Goal: Contribute content

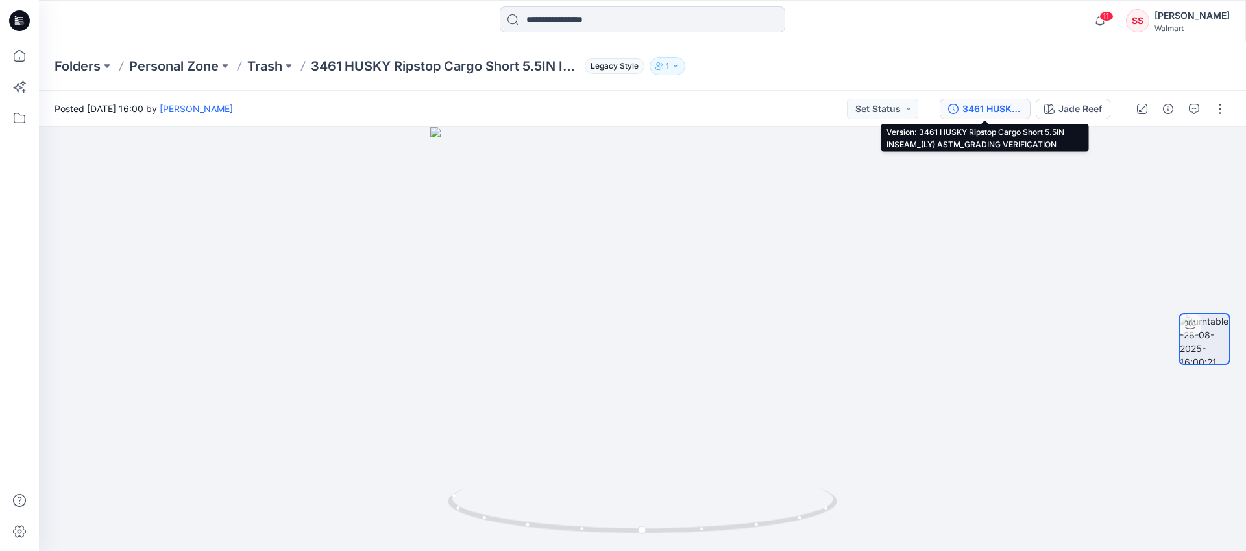
click at [1019, 102] on div "3461 HUSKY Ripstop Cargo Short 5.5IN INSEAM_(LY) ASTM_GRADING VERIFICATION" at bounding box center [992, 109] width 60 height 14
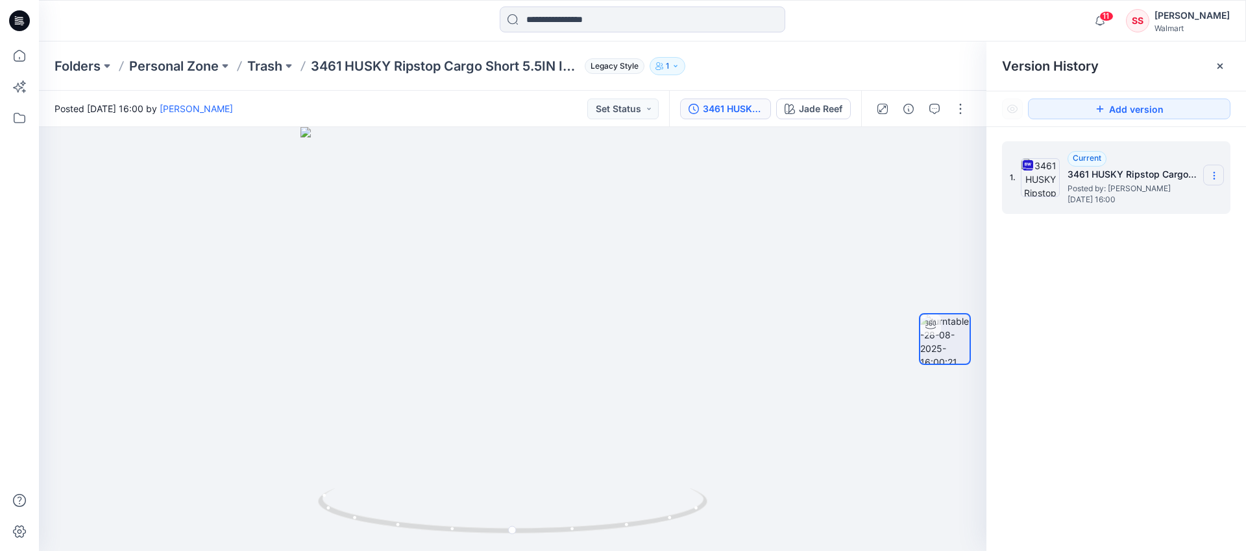
click at [1213, 173] on icon at bounding box center [1213, 173] width 1 height 1
drag, startPoint x: 814, startPoint y: 331, endPoint x: 730, endPoint y: 304, distance: 88.0
click at [816, 323] on div at bounding box center [512, 339] width 947 height 424
drag, startPoint x: 695, startPoint y: 300, endPoint x: 711, endPoint y: 320, distance: 25.8
click at [711, 320] on div at bounding box center [512, 339] width 947 height 424
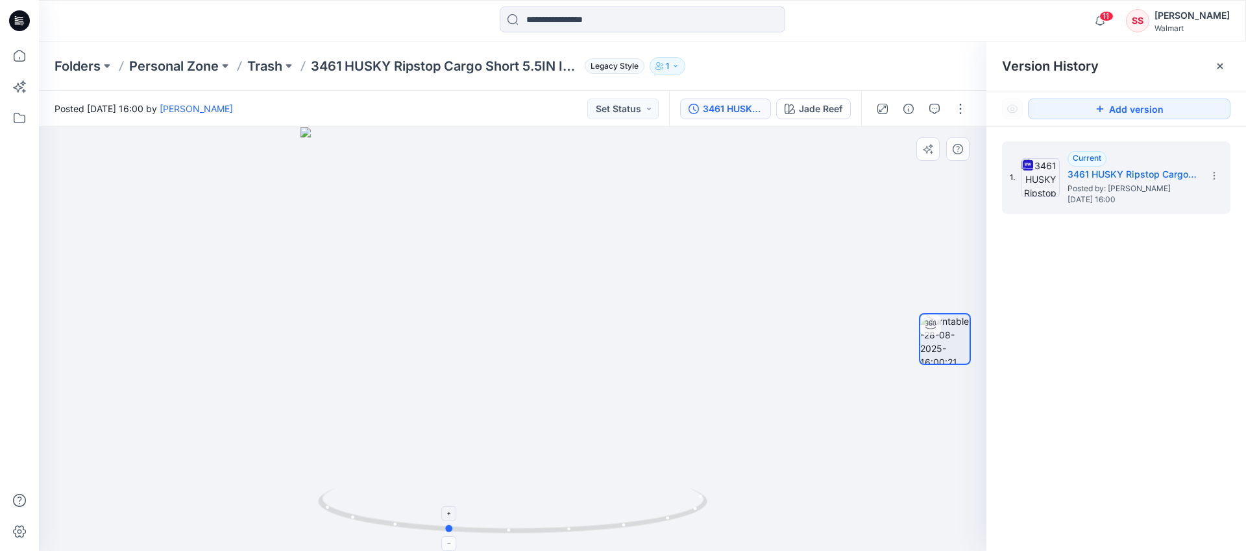
drag, startPoint x: 675, startPoint y: 512, endPoint x: 608, endPoint y: 505, distance: 67.2
click at [594, 515] on icon at bounding box center [514, 513] width 393 height 49
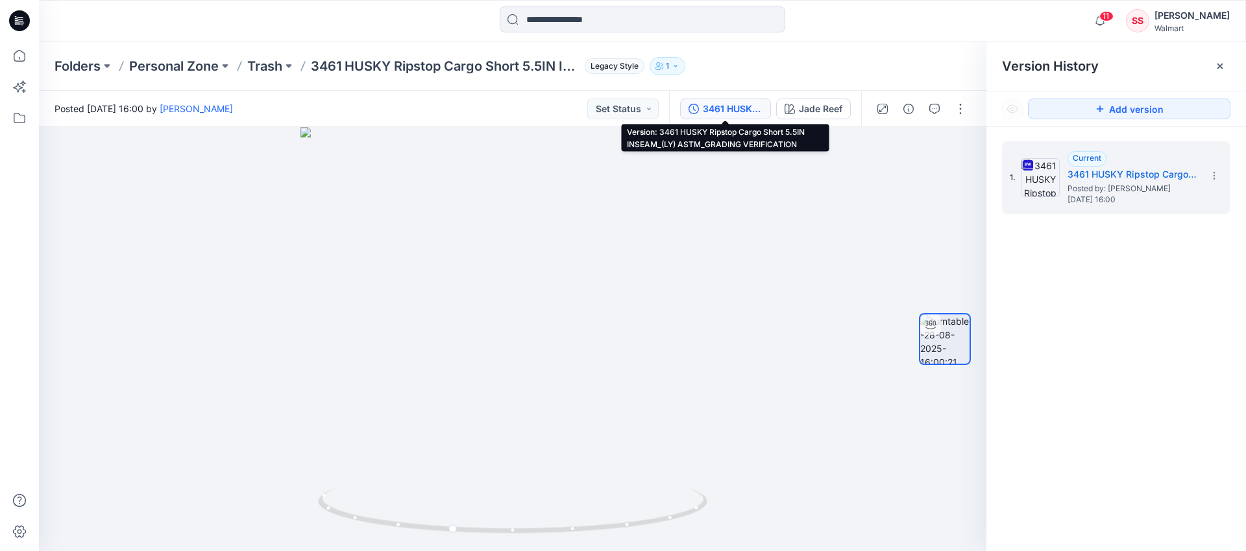
click at [714, 108] on div "3461 HUSKY Ripstop Cargo Short 5.5IN INSEAM_(LY) ASTM_GRADING VERIFICATION" at bounding box center [733, 109] width 60 height 14
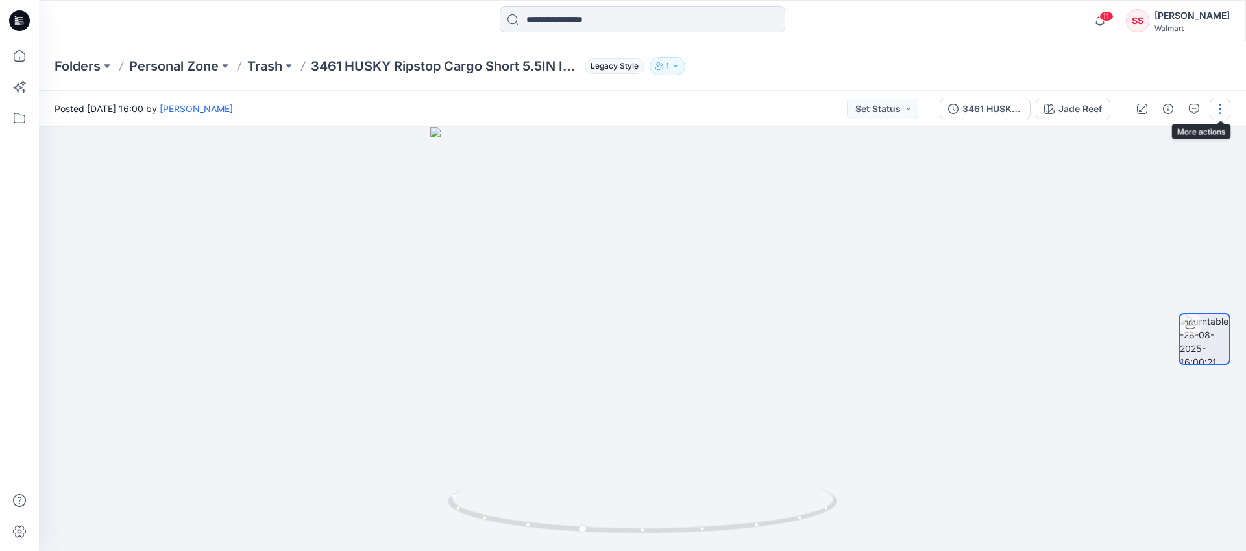
click at [1224, 106] on button "button" at bounding box center [1219, 109] width 21 height 21
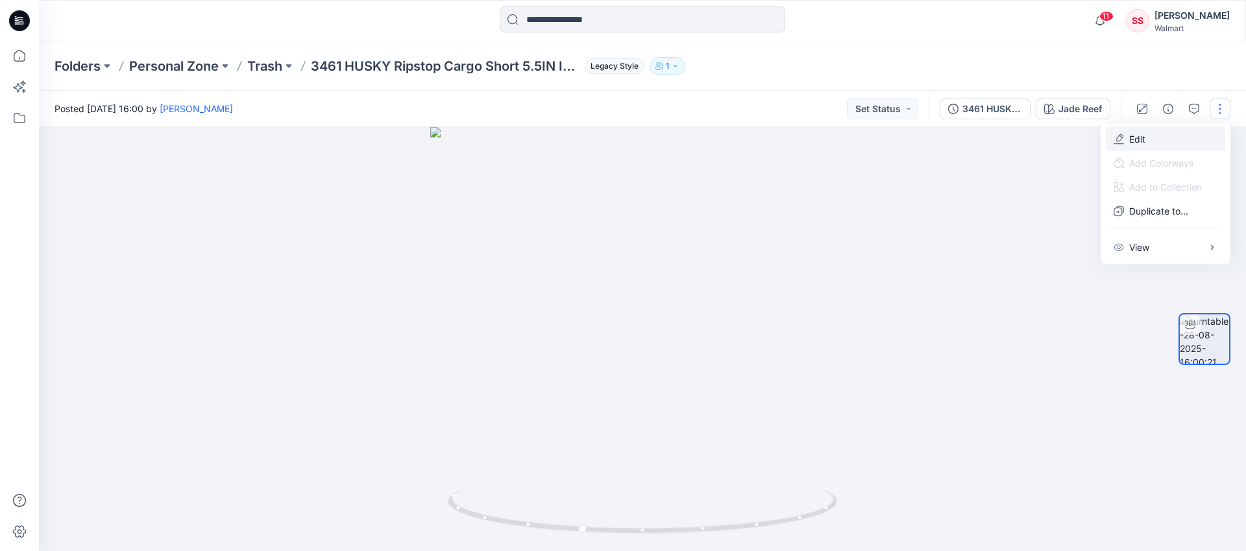
click at [1136, 138] on p "Edit" at bounding box center [1137, 139] width 16 height 14
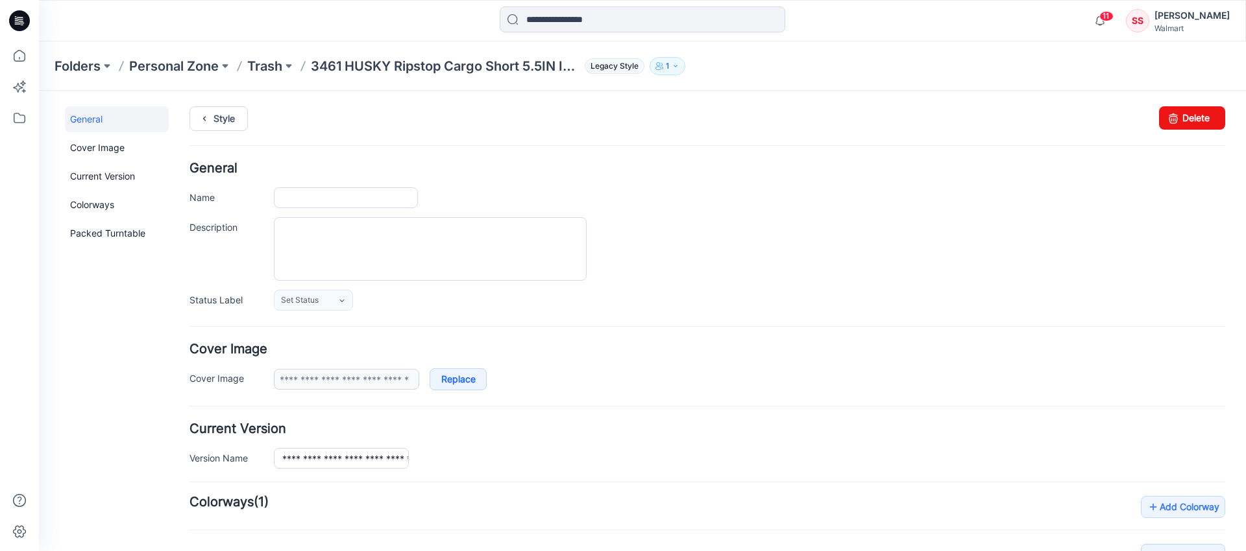
type input "**********"
type input "*********"
type input "**********"
click at [1172, 114] on icon at bounding box center [1173, 117] width 18 height 23
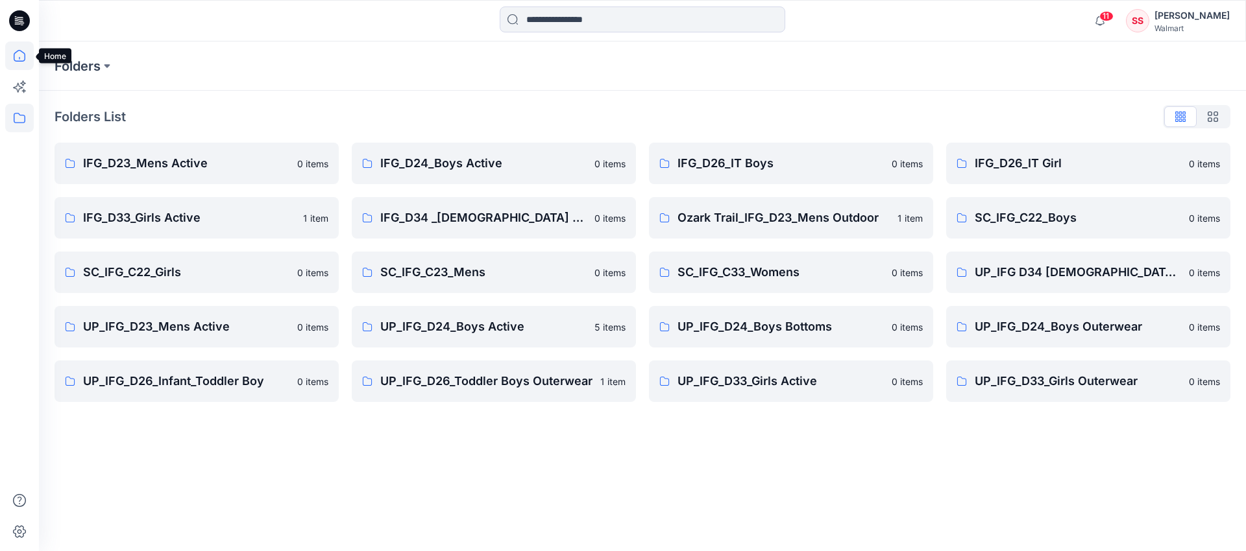
click at [21, 56] on icon at bounding box center [19, 56] width 29 height 29
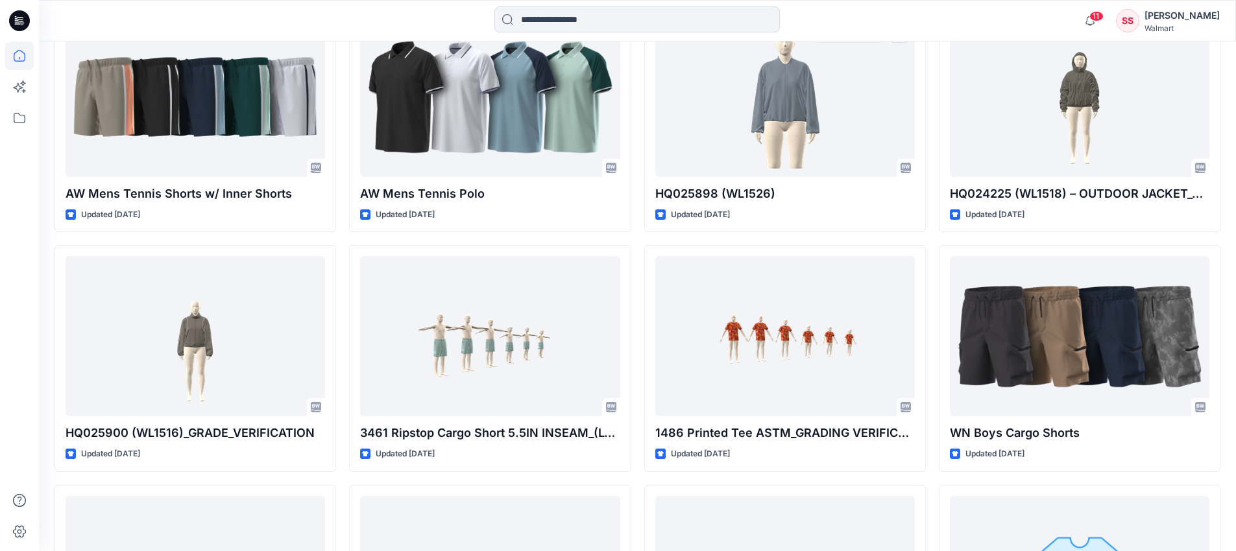
scroll to position [443, 0]
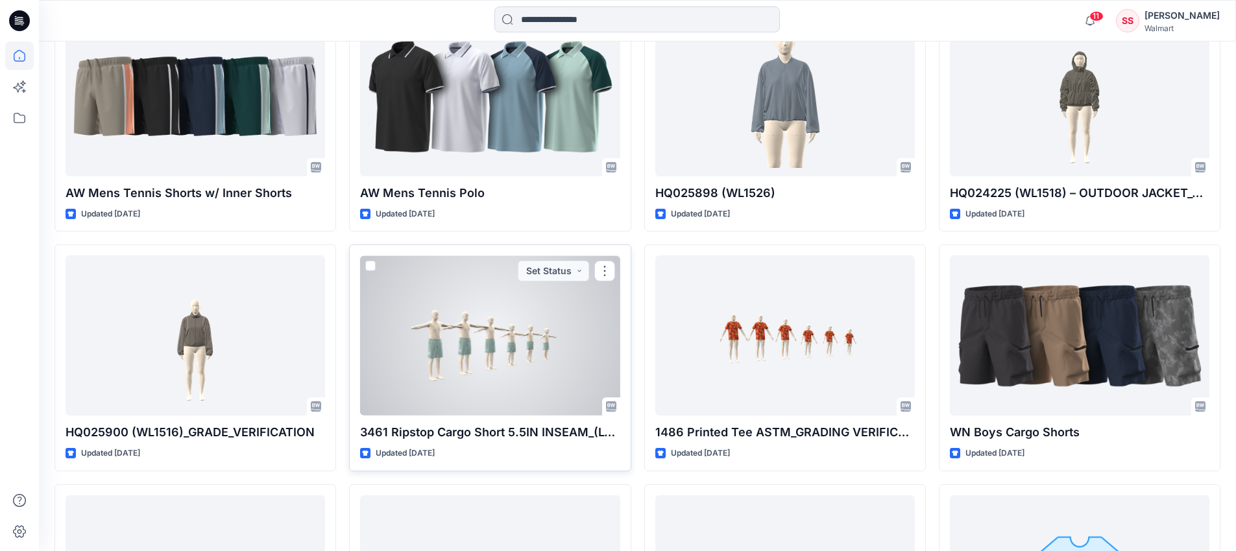
click at [502, 320] on div at bounding box center [490, 336] width 260 height 160
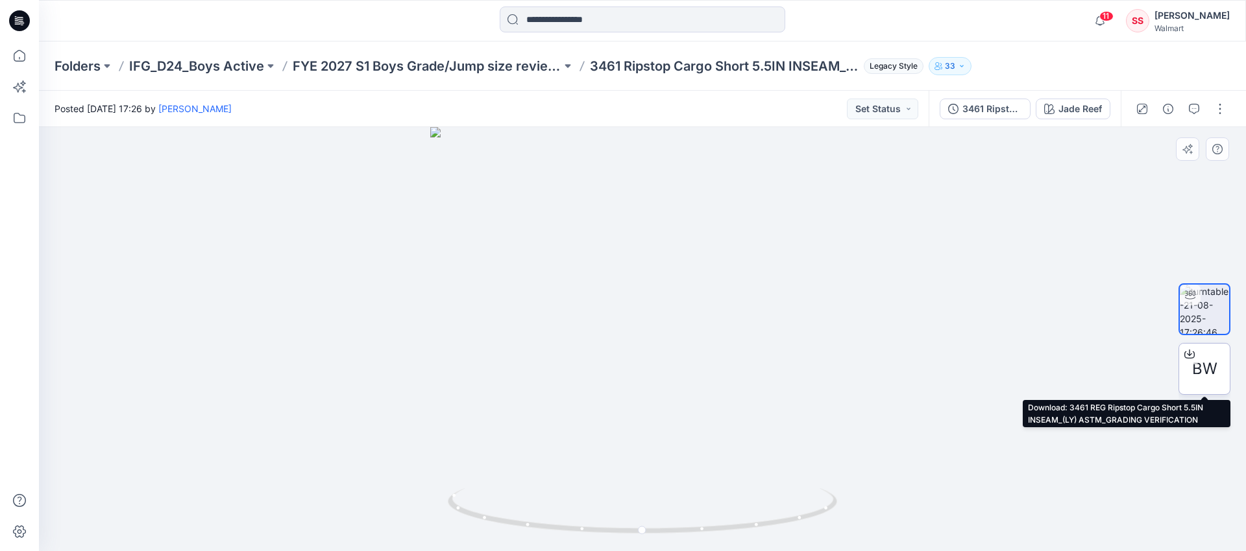
click at [1187, 355] on icon at bounding box center [1189, 354] width 10 height 10
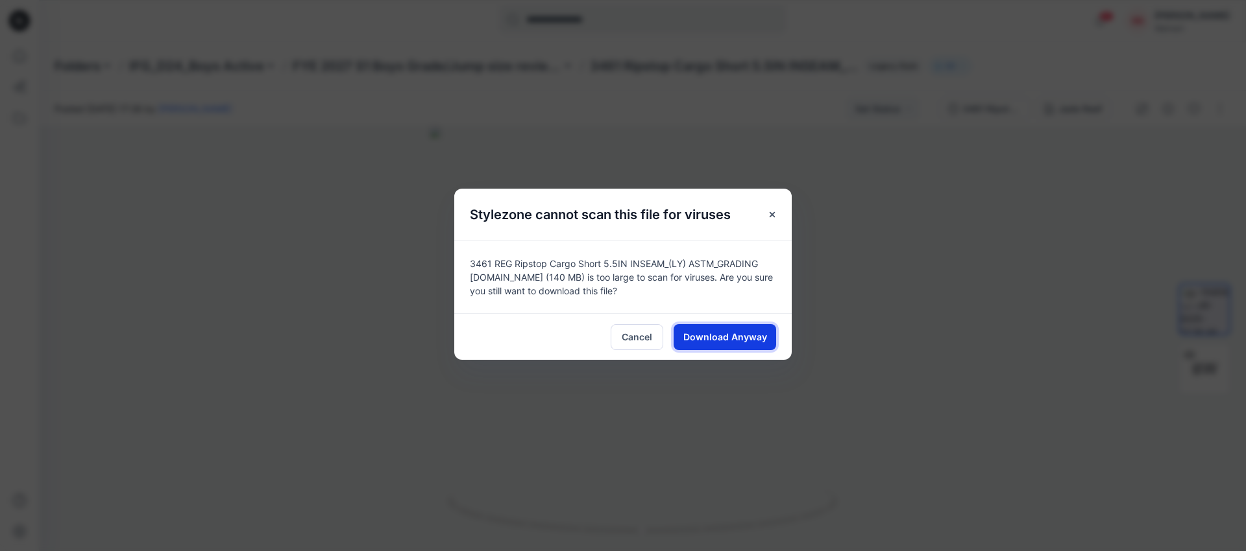
click at [704, 335] on span "Download Anyway" at bounding box center [725, 337] width 84 height 14
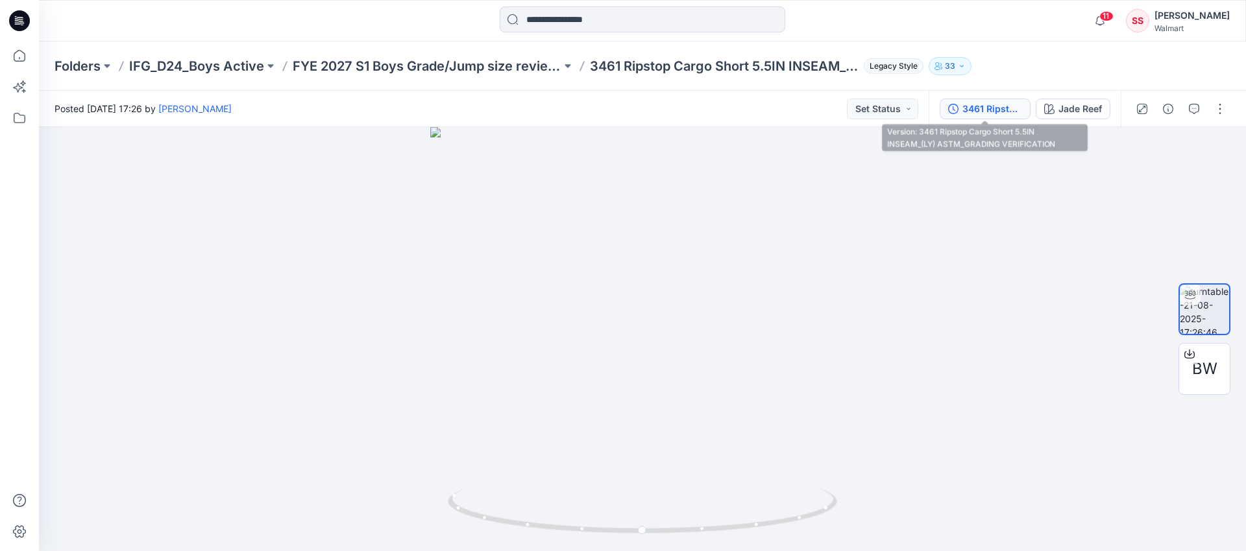
click at [976, 106] on div "3461 Ripstop Cargo Short 5.5IN INSEAM_(LY) ASTM_GRADING VERIFICATION" at bounding box center [992, 109] width 60 height 14
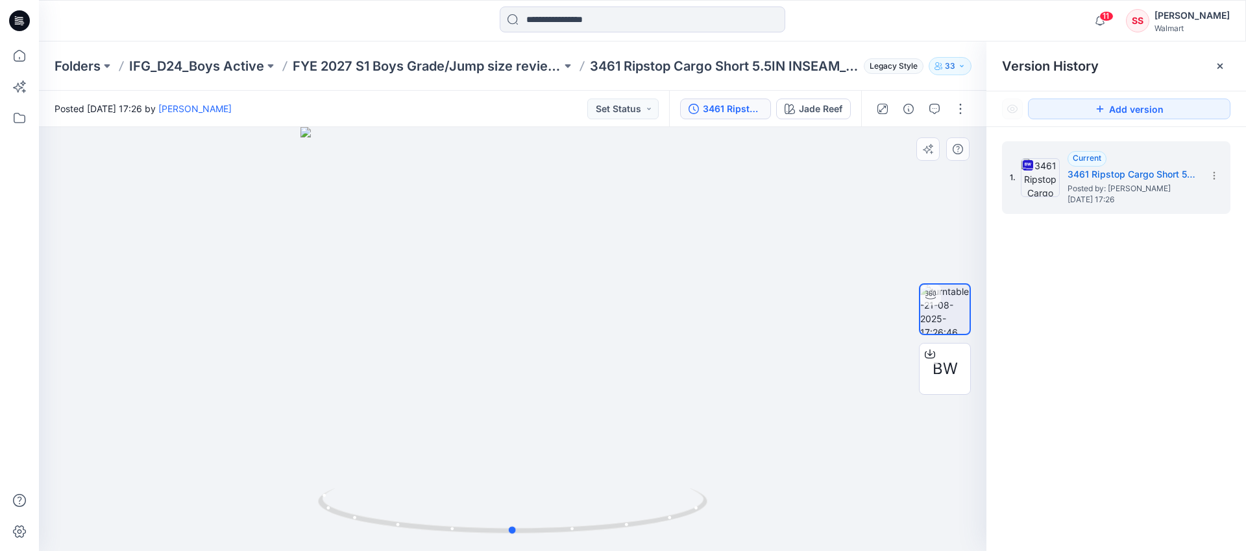
click at [738, 247] on div at bounding box center [512, 339] width 947 height 424
click at [299, 433] on div at bounding box center [512, 339] width 947 height 424
